Goal: Information Seeking & Learning: Learn about a topic

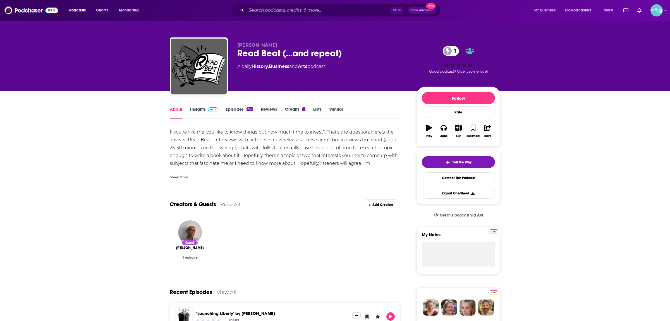
click at [182, 177] on div "Show More" at bounding box center [179, 176] width 18 height 5
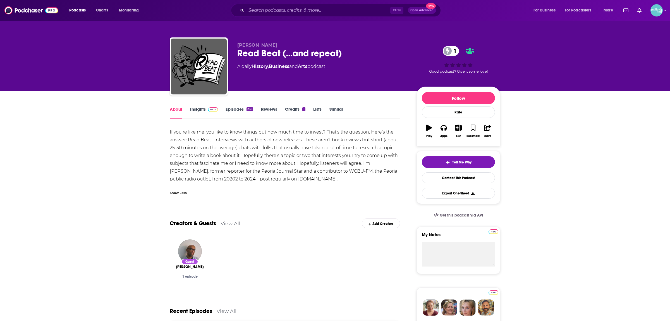
click at [208, 149] on div "If you're like me, you like to know things but how much time to invest? That's …" at bounding box center [285, 155] width 230 height 55
click at [200, 110] on link "Insights" at bounding box center [204, 112] width 28 height 13
